Goal: Task Accomplishment & Management: Complete application form

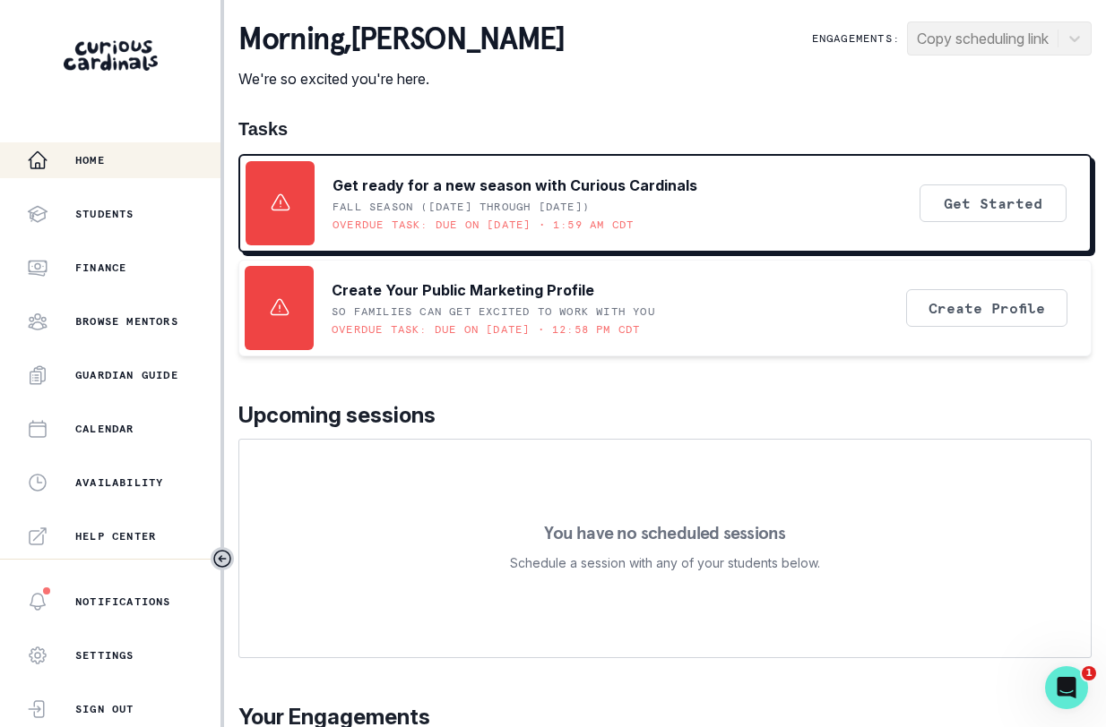
scroll to position [372, 0]
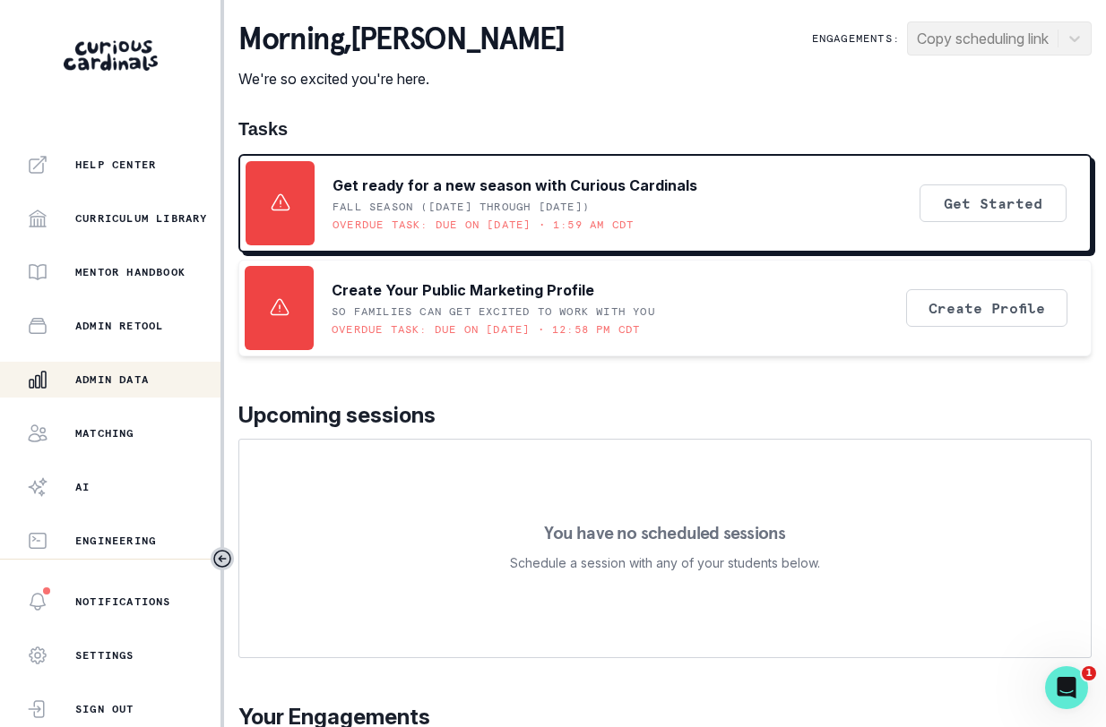
click at [115, 370] on div "Admin Data" at bounding box center [124, 380] width 194 height 22
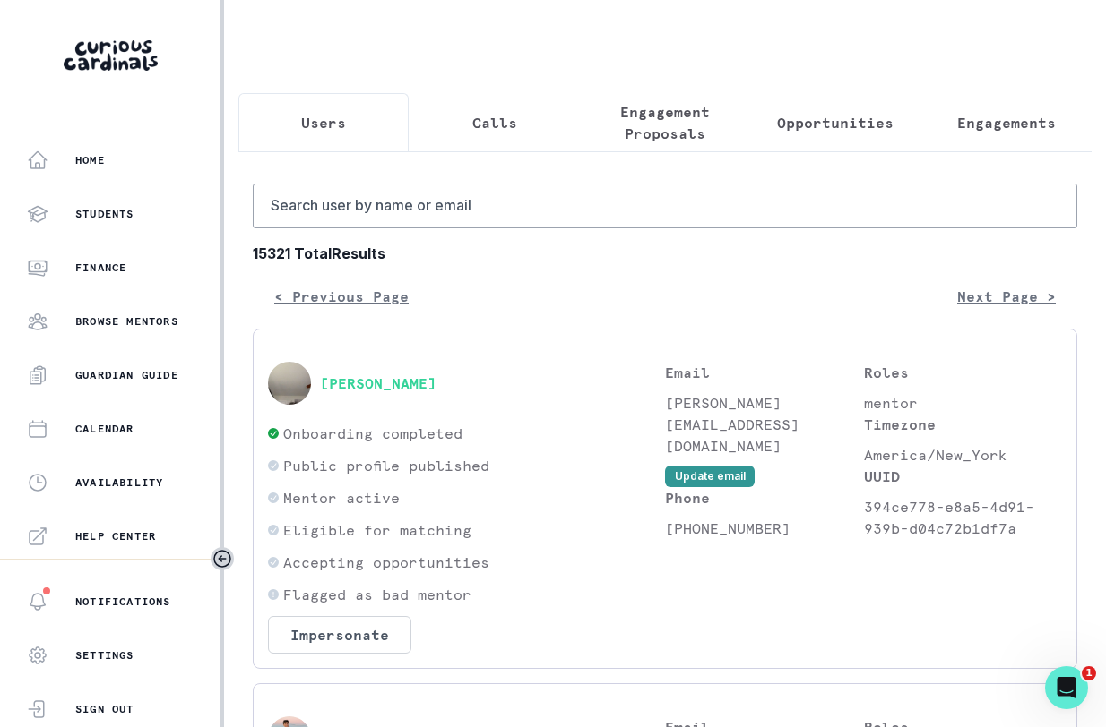
click at [472, 119] on p "Calls" at bounding box center [494, 123] width 45 height 22
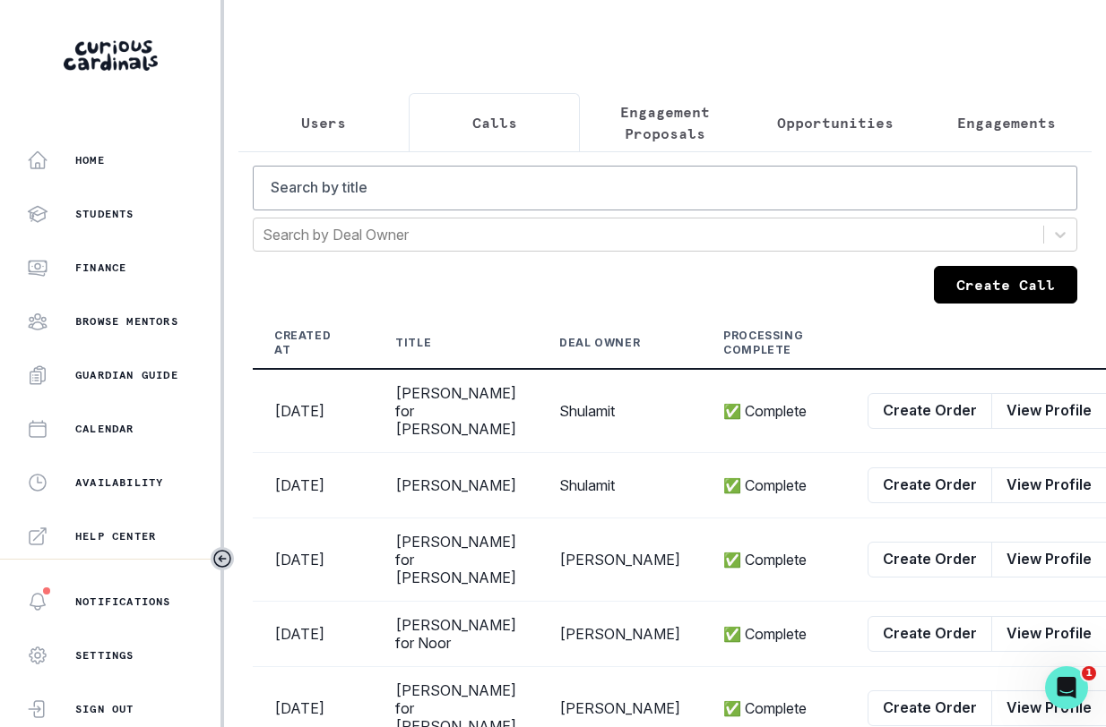
click at [958, 301] on button "Create Call" at bounding box center [1005, 285] width 143 height 38
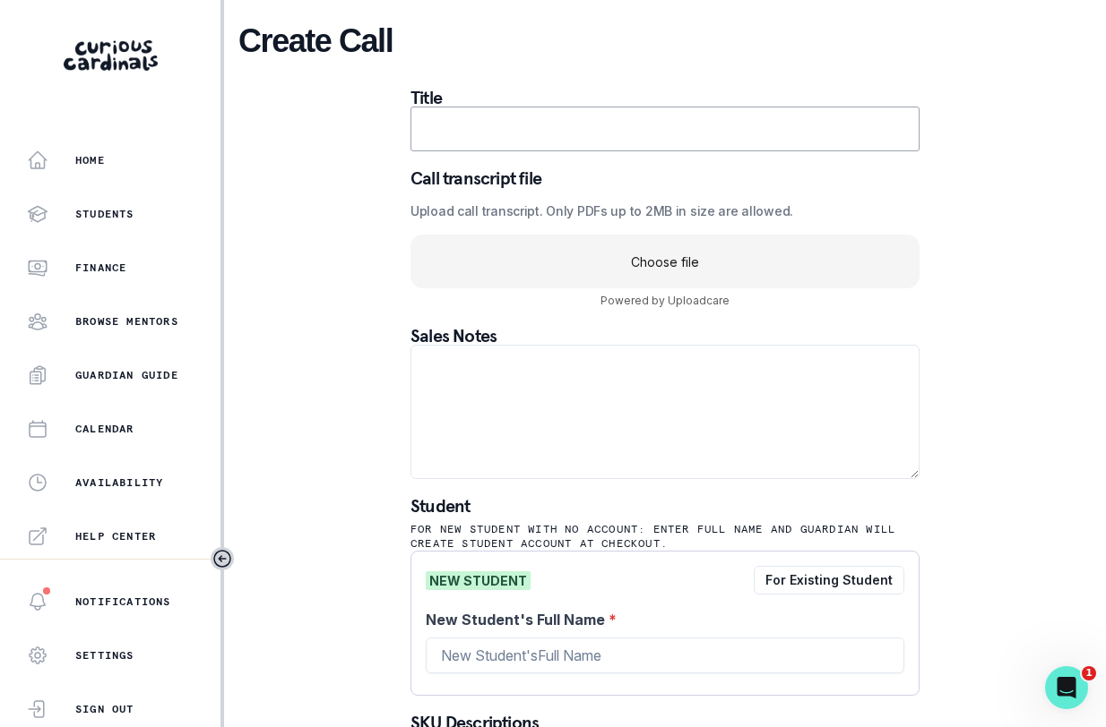
click at [701, 260] on uc-drop-area "Choose file" at bounding box center [664, 262] width 509 height 54
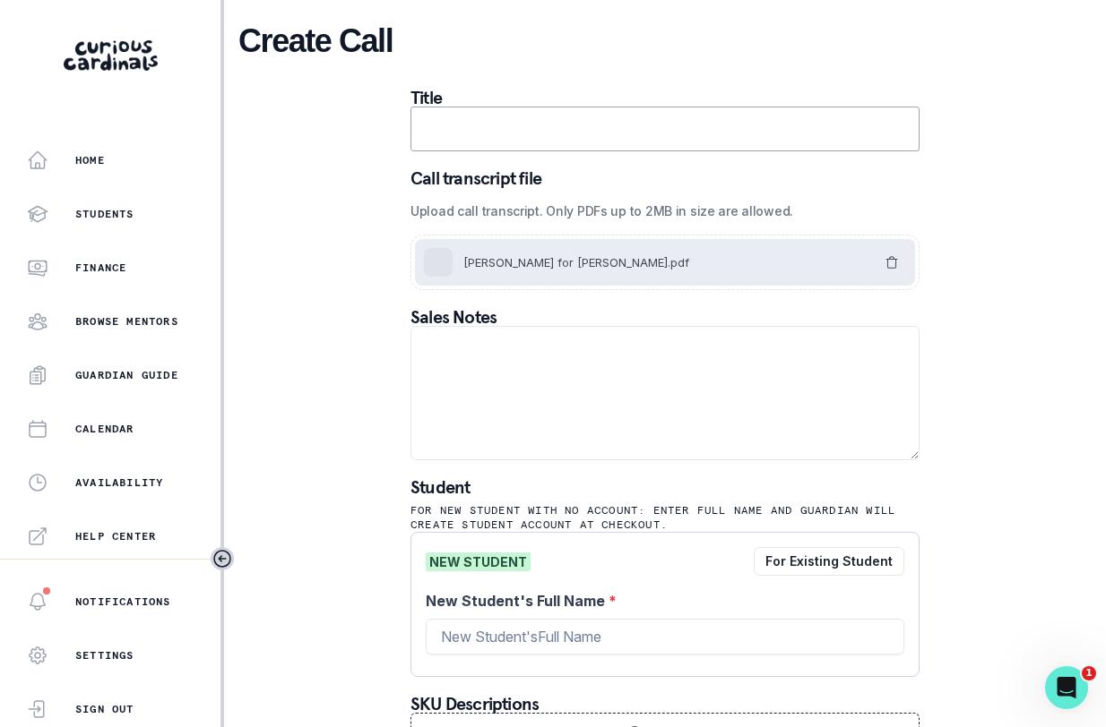
click at [577, 135] on input "text" at bounding box center [664, 129] width 509 height 45
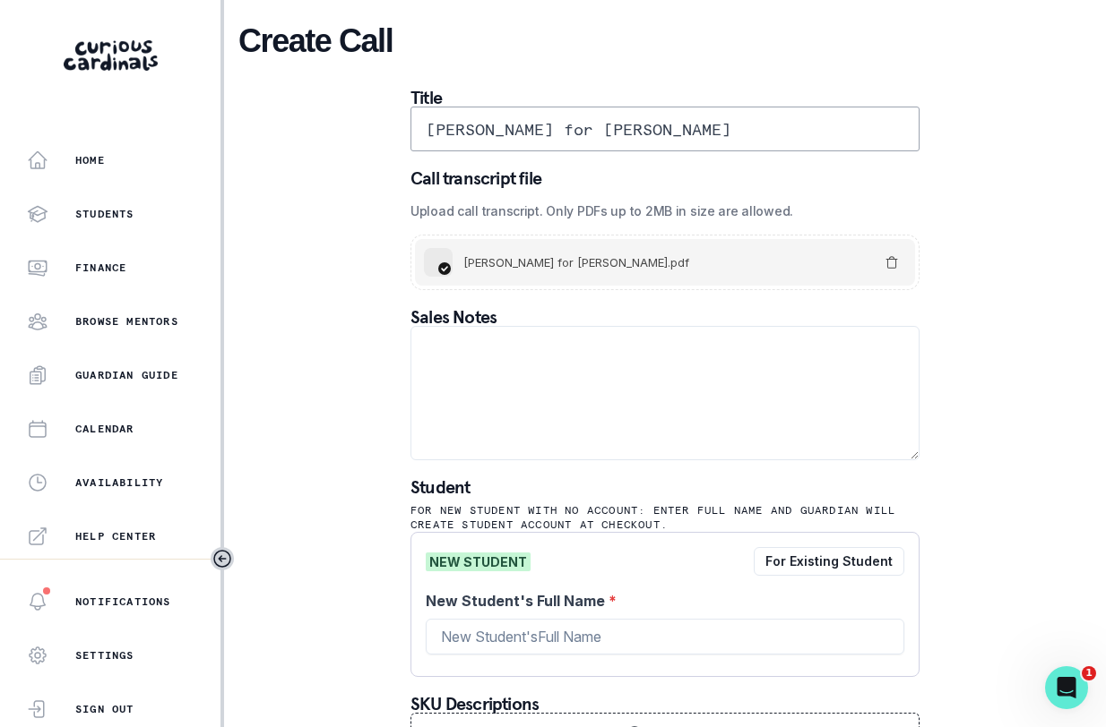
type input "[PERSON_NAME] for [PERSON_NAME]"
click at [531, 410] on textarea at bounding box center [664, 393] width 509 height 134
paste textarea "I have a curious [DEMOGRAPHIC_DATA],who i think needs a mentor to help him navi…"
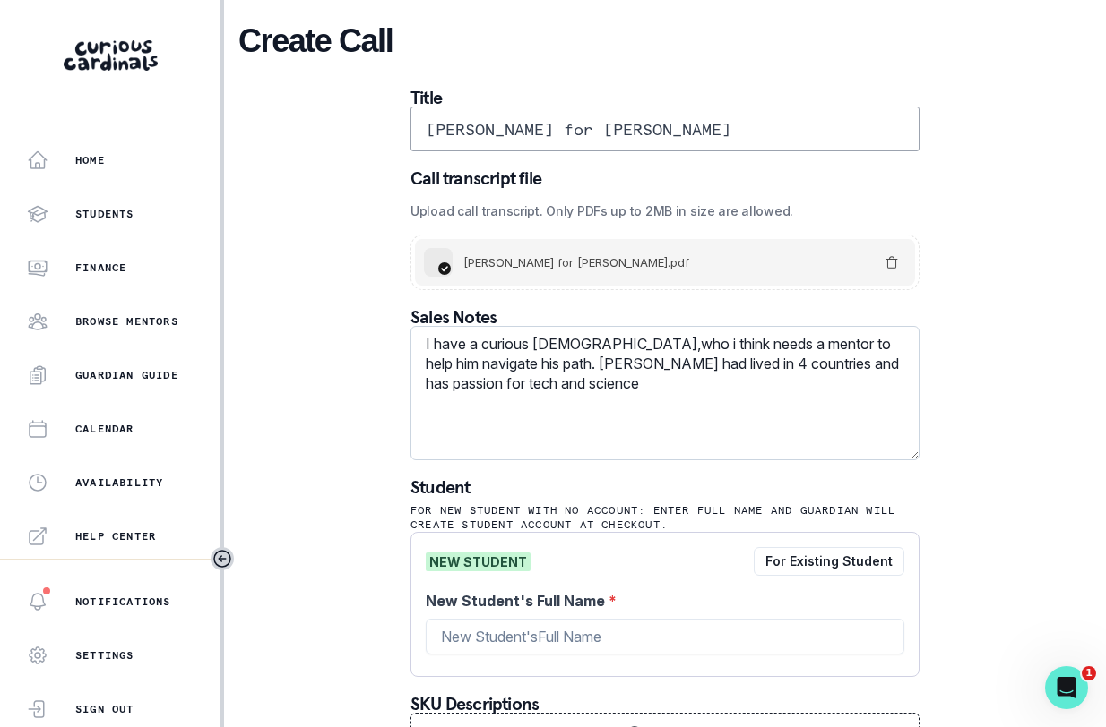
click at [419, 347] on textarea "I have a curious [DEMOGRAPHIC_DATA],who i think needs a mentor to help him navi…" at bounding box center [664, 393] width 509 height 134
click at [742, 344] on textarea "Notes from email invite: I have a curious [DEMOGRAPHIC_DATA],who i think needs …" at bounding box center [664, 393] width 509 height 134
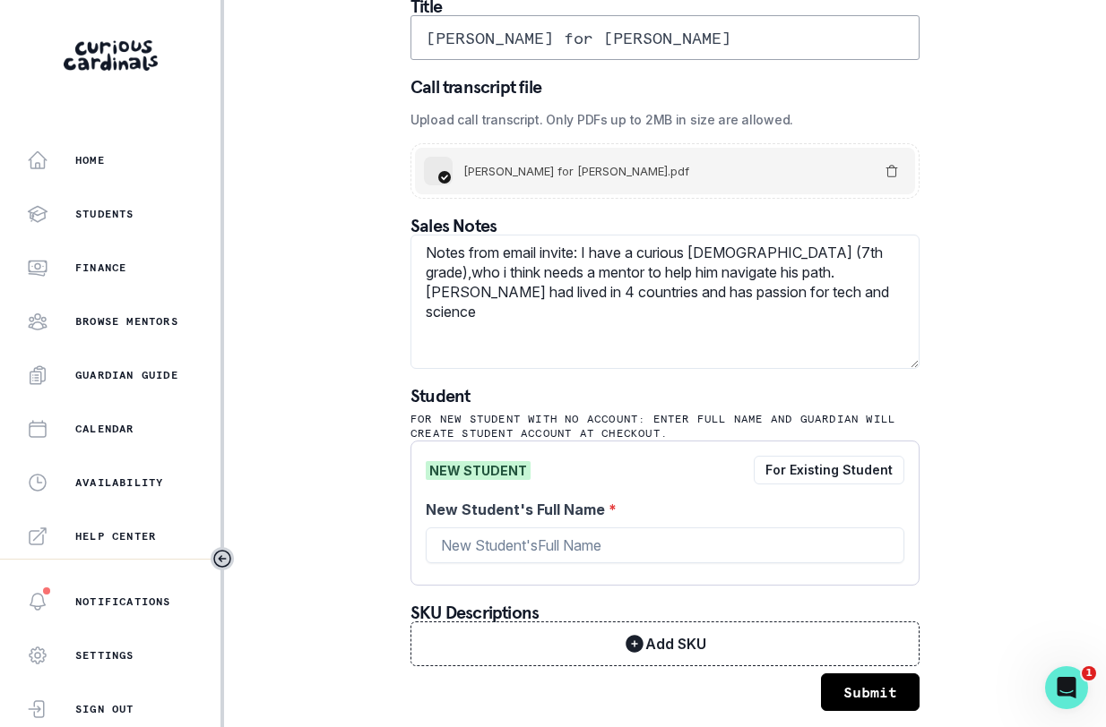
scroll to position [97, 0]
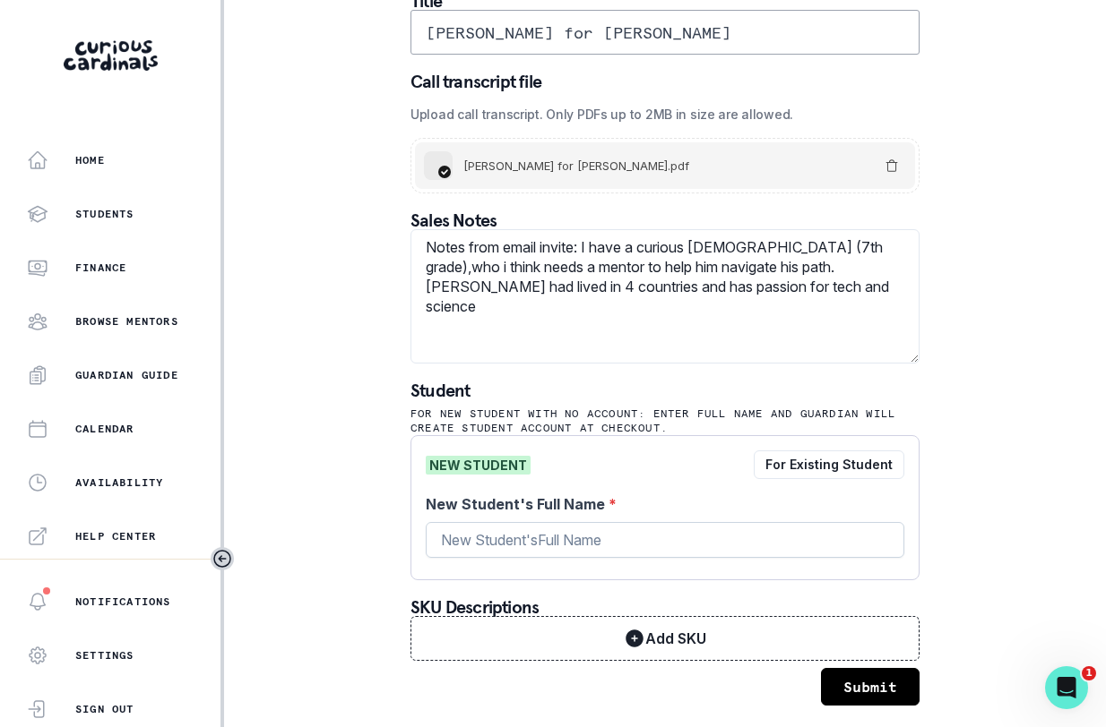
type textarea "Notes from email invite: I have a curious [DEMOGRAPHIC_DATA] (7th grade),who i …"
click at [607, 537] on input "New Student's Full Name *" at bounding box center [665, 540] width 478 height 36
type input "[PERSON_NAME]"
click at [812, 246] on textarea "Notes from email invite: I have a curious [DEMOGRAPHIC_DATA] (7th grade),who i …" at bounding box center [664, 296] width 509 height 134
type textarea "Notes from email invite: I have a curious [DEMOGRAPHIC_DATA] (7th grade in [US_…"
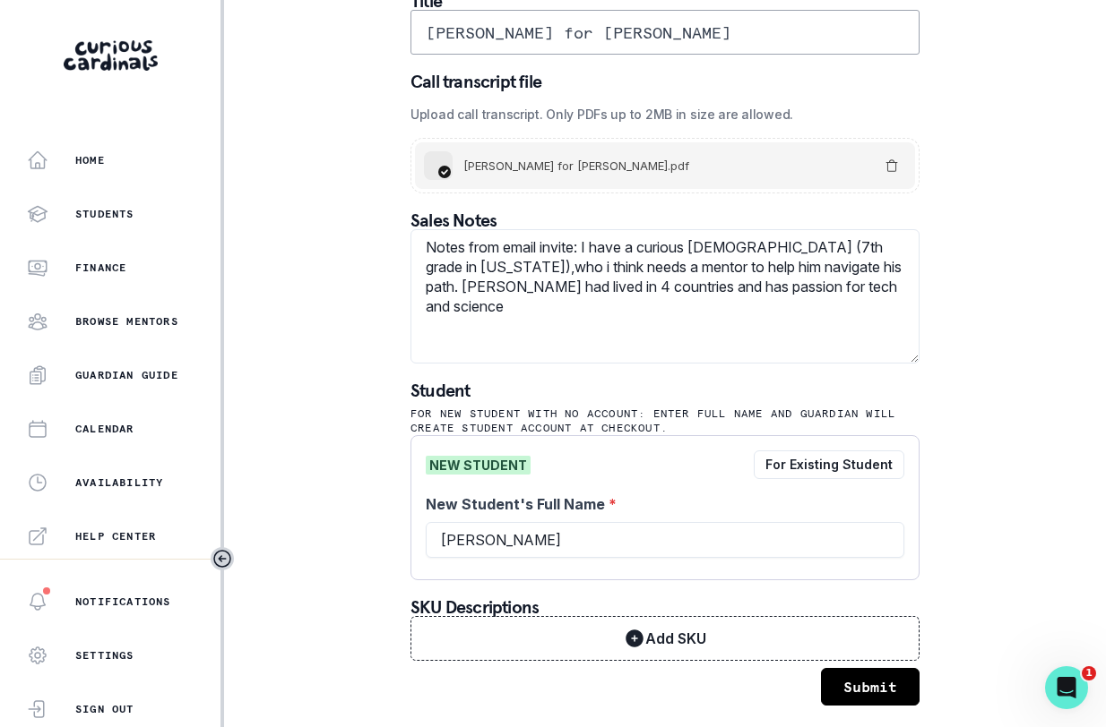
click at [882, 681] on button "Submit" at bounding box center [870, 687] width 99 height 38
